Goal: Information Seeking & Learning: Learn about a topic

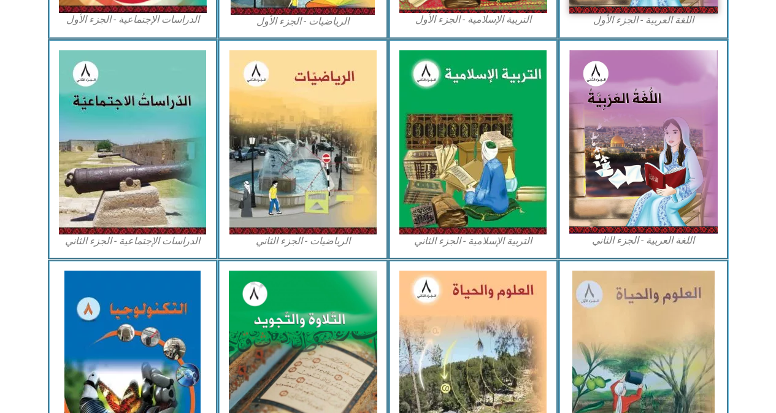
drag, startPoint x: 783, startPoint y: 139, endPoint x: 784, endPoint y: 332, distance: 193.2
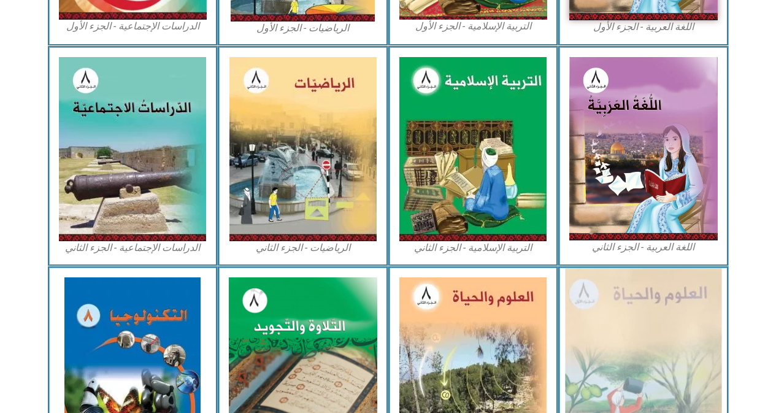
click at [602, 355] on img at bounding box center [643, 369] width 156 height 202
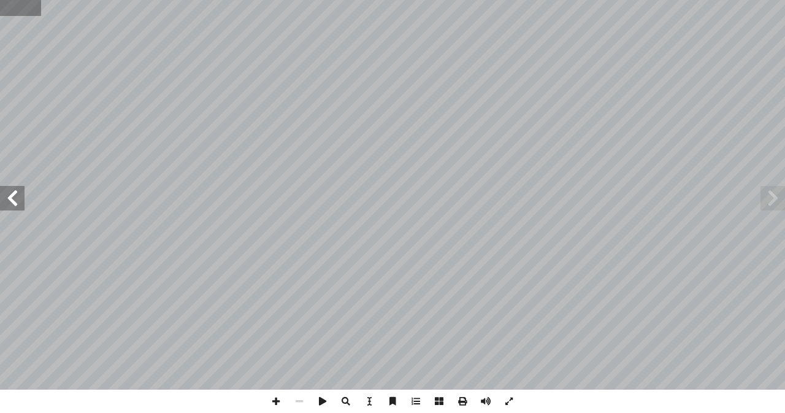
click at [21, 8] on input "text" at bounding box center [20, 8] width 41 height 16
type input "**"
click at [783, 209] on span at bounding box center [773, 198] width 25 height 25
click at [272, 404] on span at bounding box center [275, 401] width 23 height 23
click at [487, 395] on div "١٢ نوع الخلية اسمها صورتها الت��ؤم حيوانية دم حمراء نويـــه، أ �� تحتـــوي الخ�…" at bounding box center [392, 206] width 785 height 413
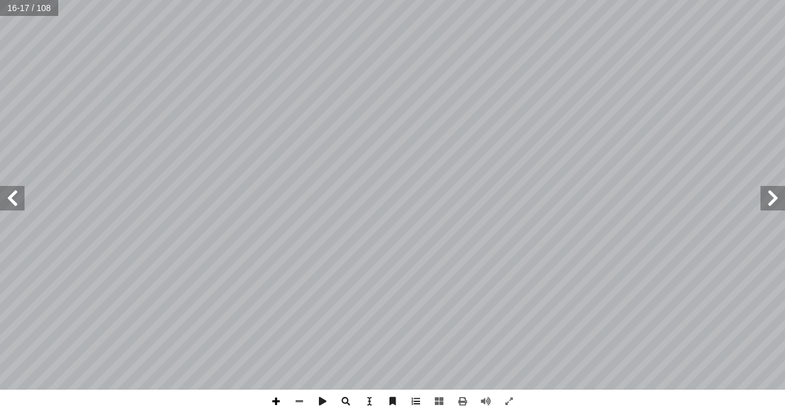
click at [278, 394] on span at bounding box center [275, 401] width 23 height 23
